Goal: Information Seeking & Learning: Find specific fact

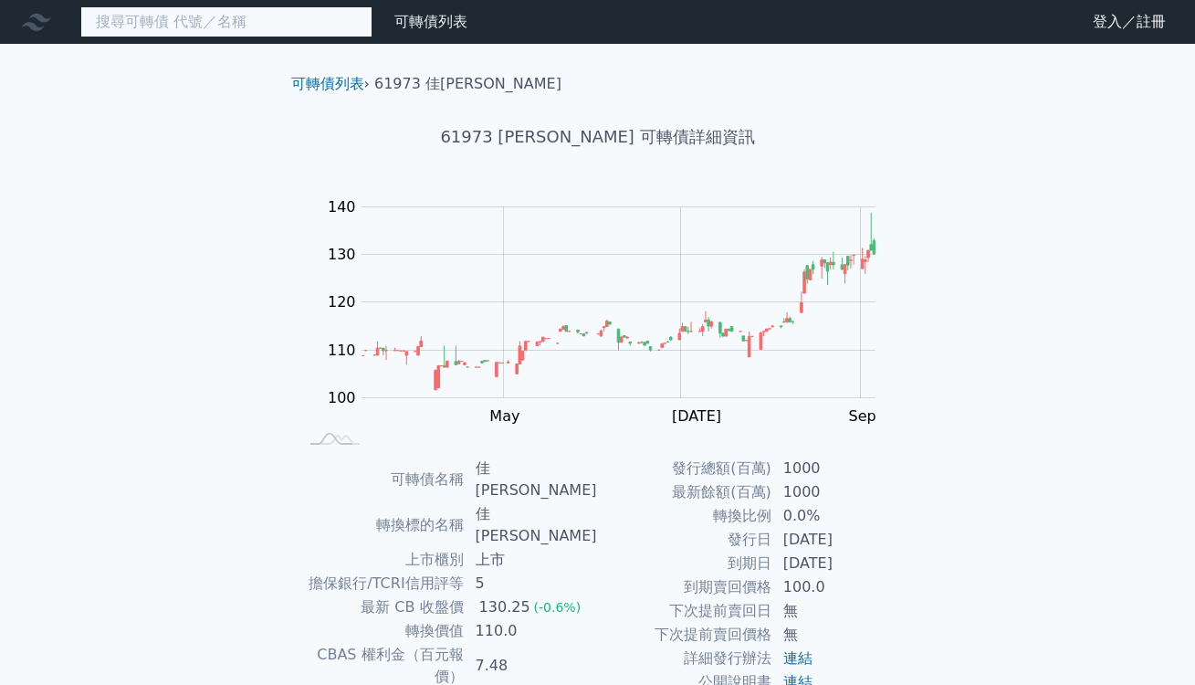
click at [278, 20] on input at bounding box center [226, 21] width 292 height 31
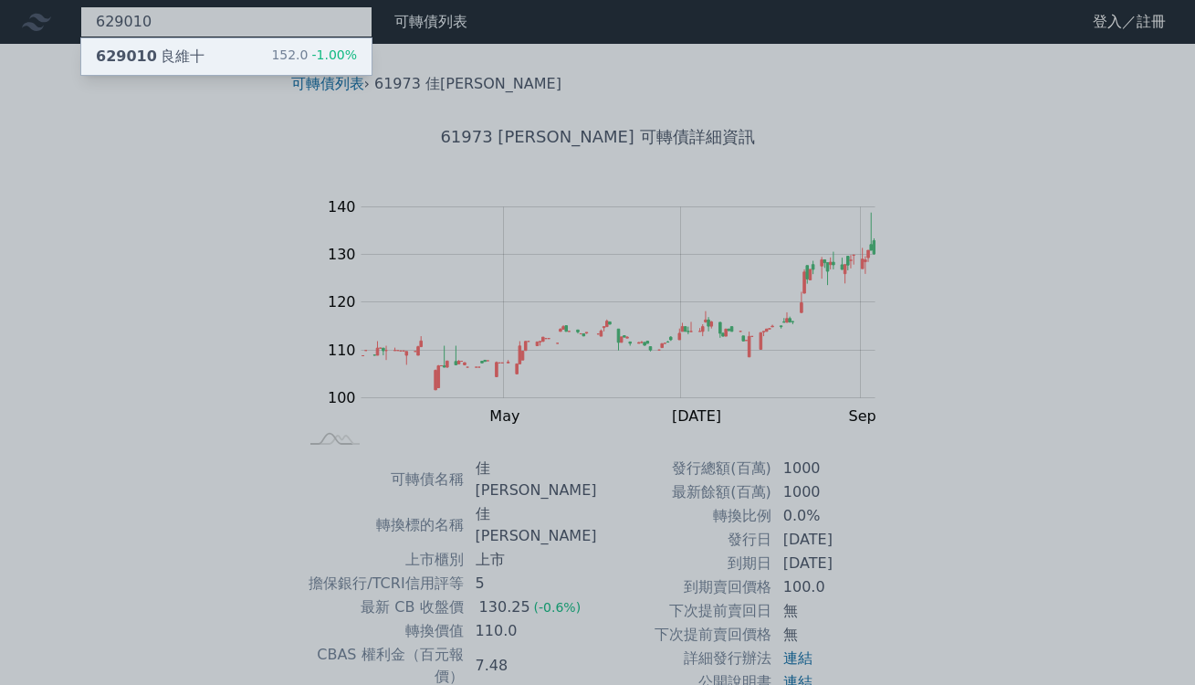
type input "629010"
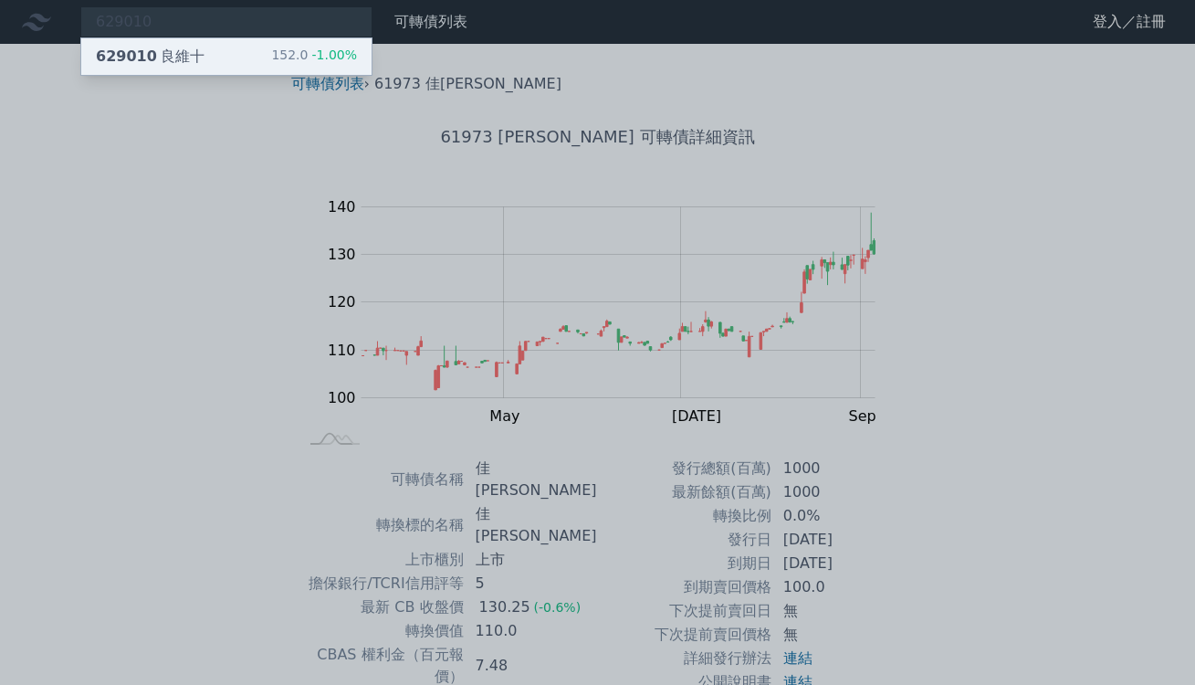
click at [252, 52] on div "629010 良維十 152.0 -1.00%" at bounding box center [226, 56] width 290 height 37
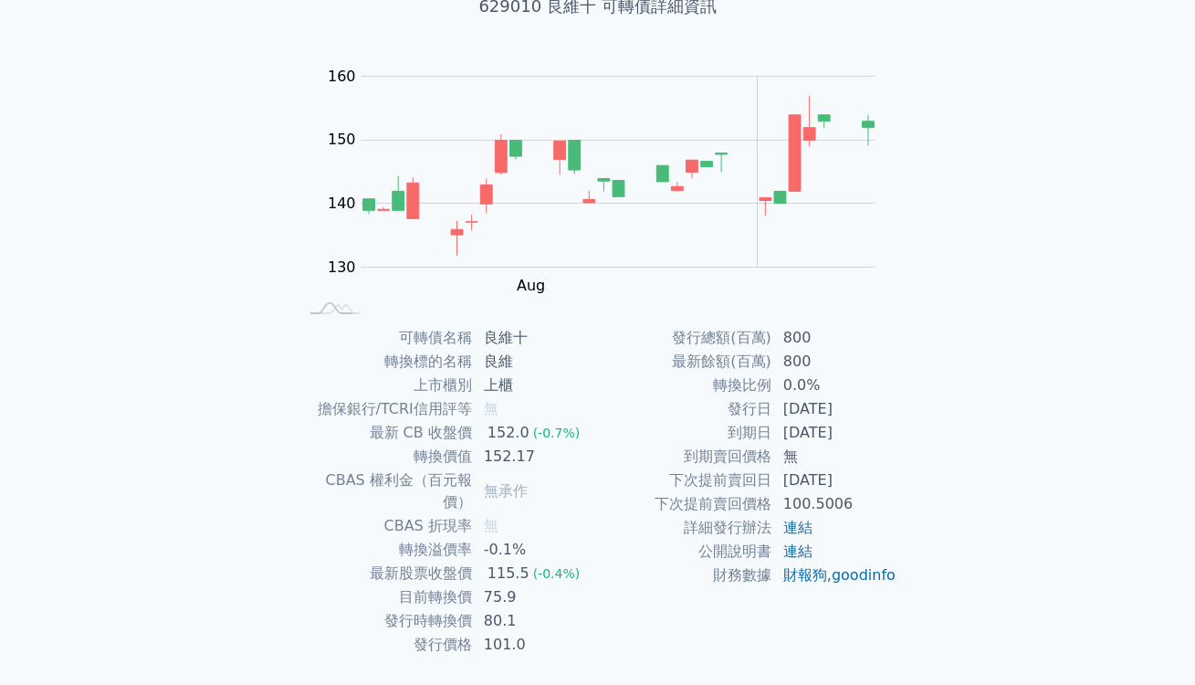
scroll to position [161, 0]
